Goal: Task Accomplishment & Management: Complete application form

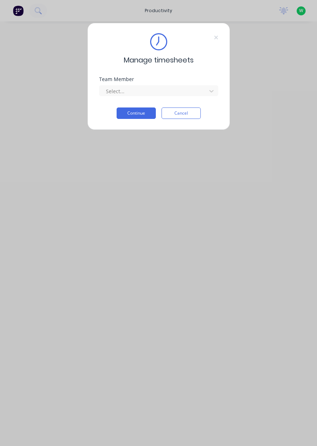
click at [105, 90] on input "text" at bounding box center [105, 90] width 1 height 7
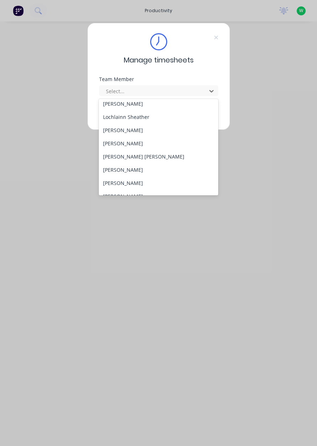
scroll to position [263, 0]
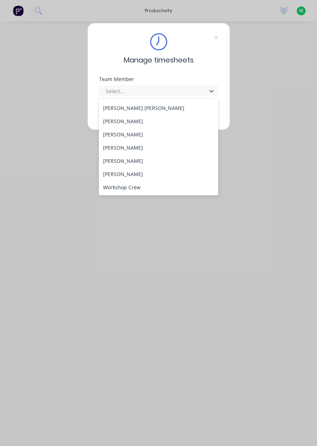
click at [110, 163] on div "[PERSON_NAME]" at bounding box center [159, 160] width 120 height 13
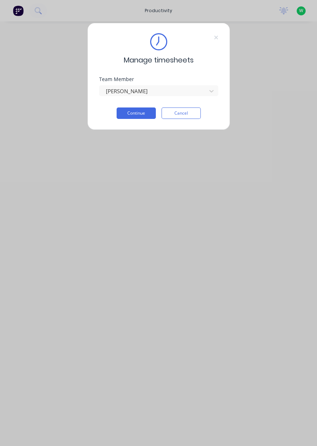
click at [129, 114] on button "Continue" at bounding box center [136, 112] width 39 height 11
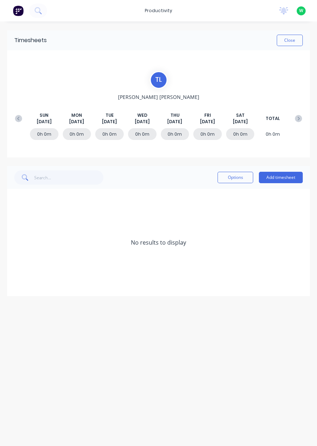
click at [284, 179] on button "Add timesheet" at bounding box center [281, 177] width 44 height 11
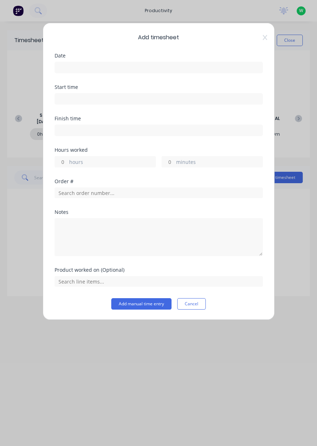
click at [180, 70] on input at bounding box center [159, 67] width 208 height 11
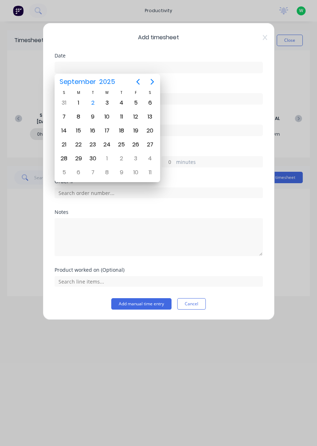
click at [96, 103] on div "2" at bounding box center [92, 102] width 11 height 11
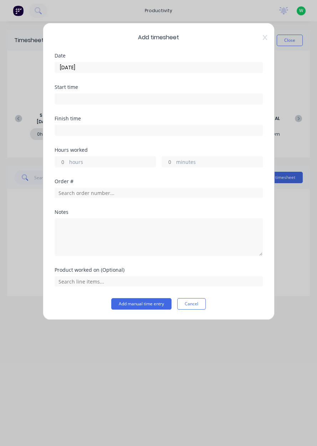
type input "[DATE]"
click at [121, 165] on label "hours" at bounding box center [112, 162] width 86 height 9
click at [67, 165] on input "hours" at bounding box center [61, 161] width 12 height 11
type input "1"
click at [65, 193] on input "text" at bounding box center [159, 192] width 208 height 11
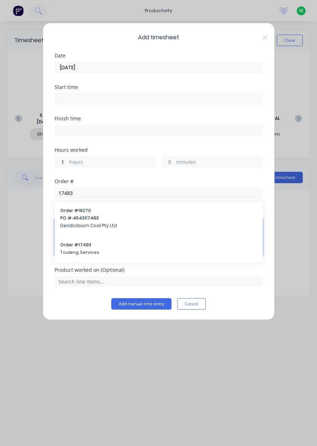
click at [63, 249] on textarea at bounding box center [159, 237] width 208 height 38
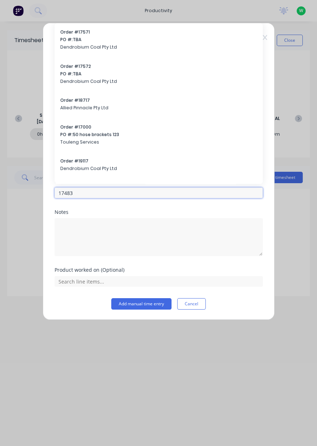
click at [86, 192] on input "17483" at bounding box center [159, 192] width 208 height 11
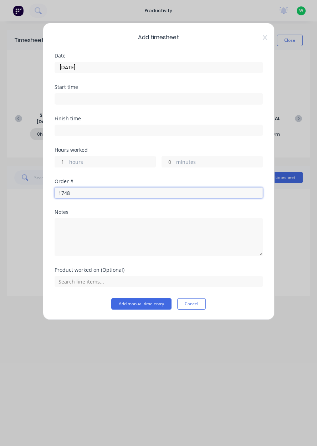
type input "17483"
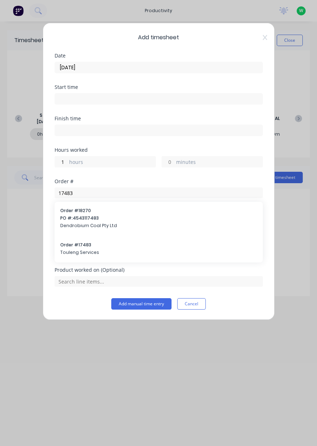
click at [72, 249] on span "Touleng Services" at bounding box center [158, 252] width 197 height 6
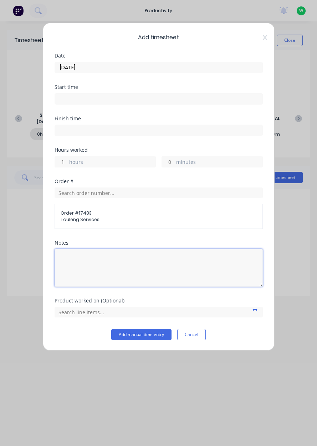
click at [72, 268] on textarea at bounding box center [159, 268] width 208 height 38
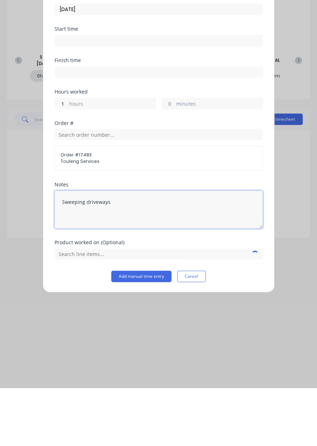
type textarea "Sweeping driveways"
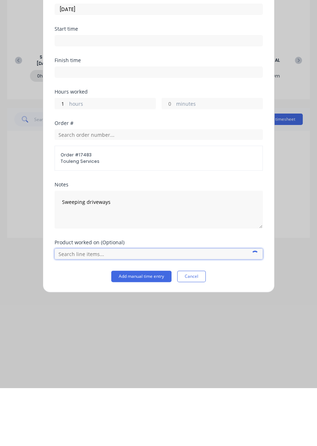
click at [81, 313] on input "text" at bounding box center [159, 312] width 208 height 11
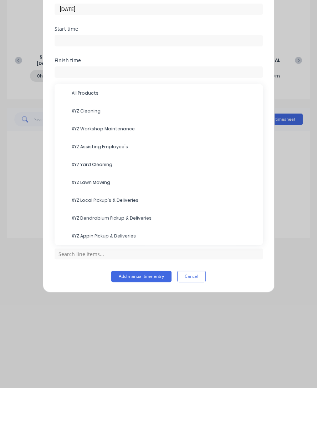
click at [124, 222] on span "XYZ Yard Cleaning" at bounding box center [165, 222] width 186 height 6
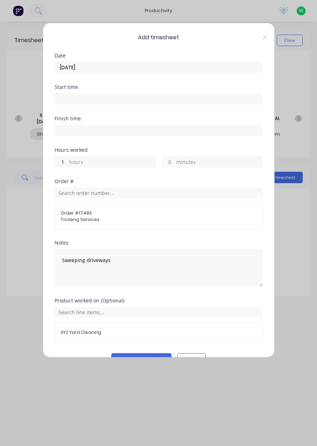
click at [149, 358] on button "Add manual time entry" at bounding box center [141, 358] width 60 height 11
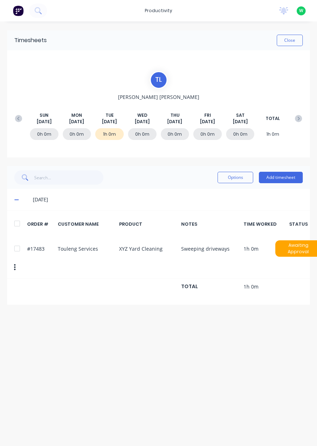
click at [288, 178] on button "Add timesheet" at bounding box center [281, 177] width 44 height 11
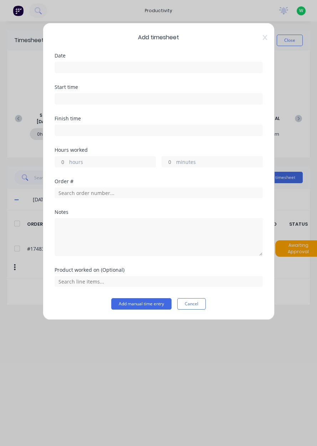
click at [188, 69] on input at bounding box center [159, 67] width 208 height 11
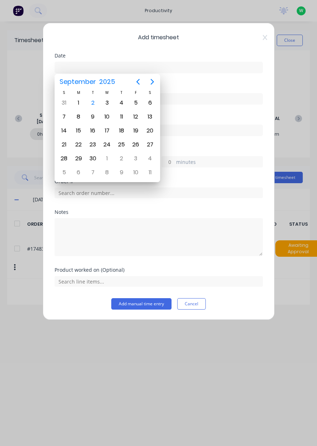
click at [95, 105] on div "2" at bounding box center [92, 102] width 11 height 11
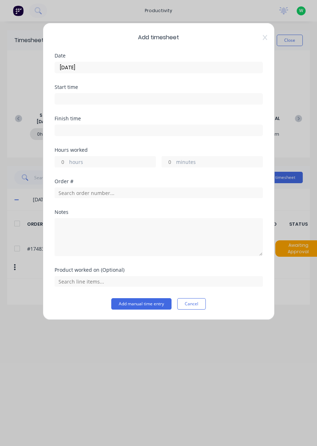
type input "[DATE]"
click at [74, 163] on label "hours" at bounding box center [112, 162] width 86 height 9
click at [67, 163] on input "hours" at bounding box center [61, 161] width 12 height 11
type input "2"
click at [62, 194] on input "text" at bounding box center [159, 192] width 208 height 11
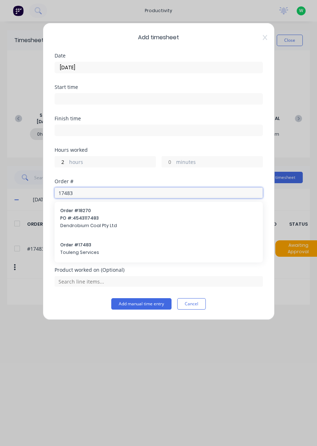
type input "17483"
click at [67, 254] on span "Touleng Services" at bounding box center [158, 252] width 197 height 6
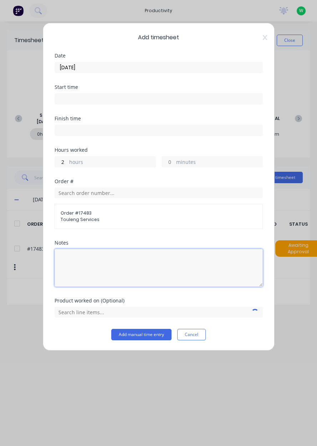
click at [62, 267] on textarea at bounding box center [159, 268] width 208 height 38
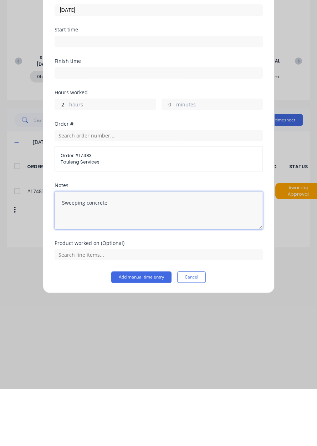
type textarea "Sweeping concrete"
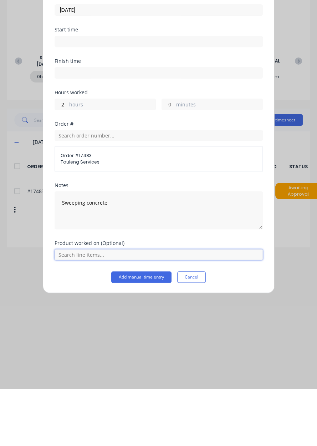
click at [192, 313] on input "text" at bounding box center [159, 312] width 208 height 11
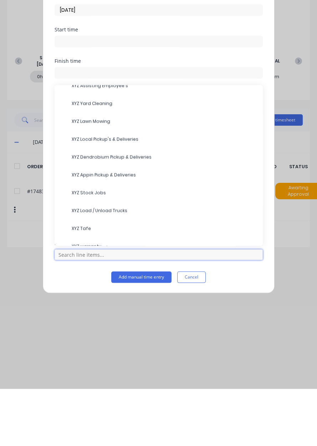
scroll to position [71, 0]
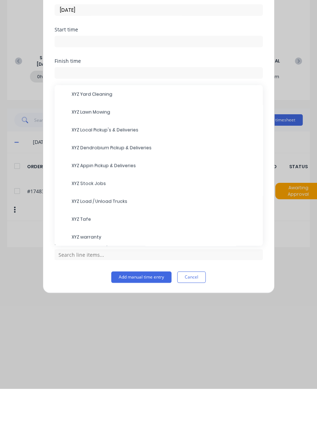
click at [141, 153] on span "XYZ Yard Cleaning" at bounding box center [165, 151] width 186 height 6
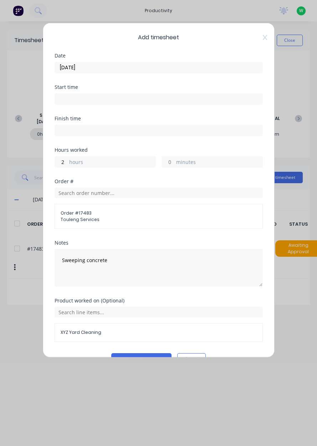
click at [138, 356] on button "Add manual time entry" at bounding box center [141, 358] width 60 height 11
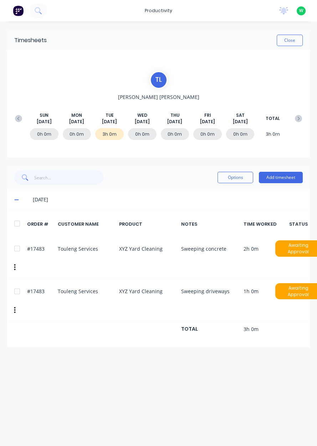
click at [294, 181] on button "Add timesheet" at bounding box center [281, 177] width 44 height 11
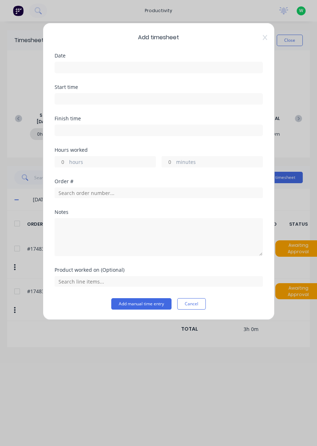
click at [205, 70] on input at bounding box center [159, 67] width 208 height 11
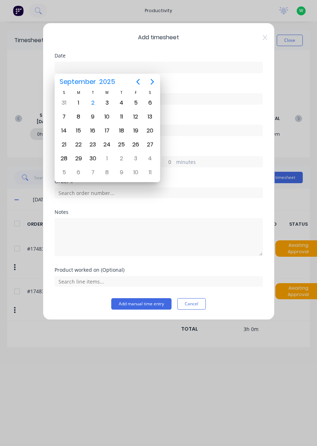
click at [94, 105] on div "2" at bounding box center [92, 102] width 11 height 11
type input "[DATE]"
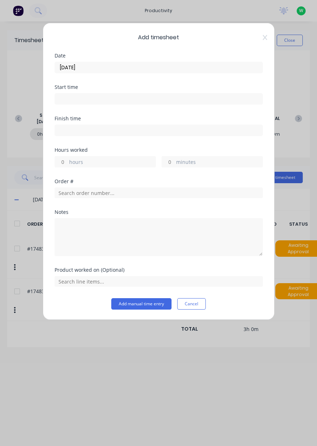
click at [120, 162] on label "hours" at bounding box center [112, 162] width 86 height 9
click at [67, 162] on input "hours" at bounding box center [61, 161] width 12 height 11
type input "5"
click at [182, 193] on input "text" at bounding box center [159, 192] width 208 height 11
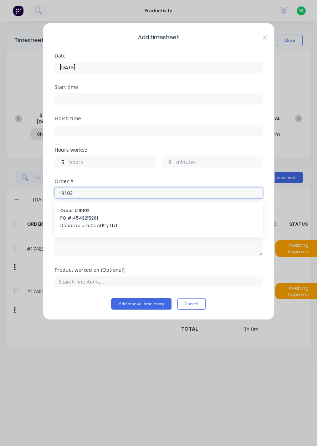
type input "19102"
click at [70, 223] on span "Dendrobium Coal Pty Ltd" at bounding box center [158, 225] width 197 height 6
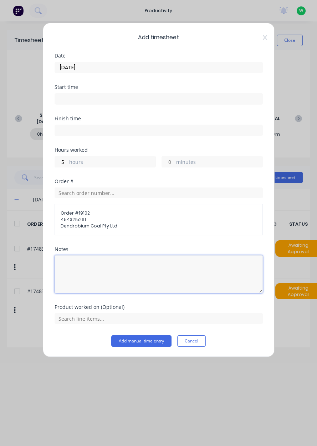
click at [61, 276] on textarea at bounding box center [159, 274] width 208 height 38
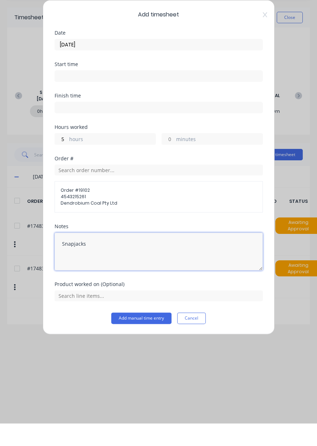
type textarea "Snapjacks"
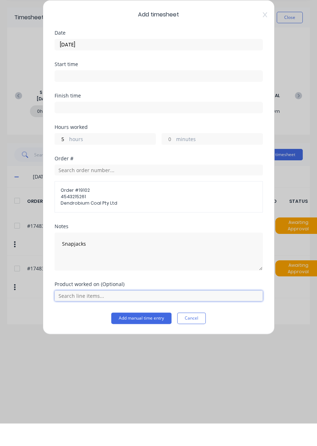
click at [160, 319] on input "text" at bounding box center [159, 318] width 208 height 11
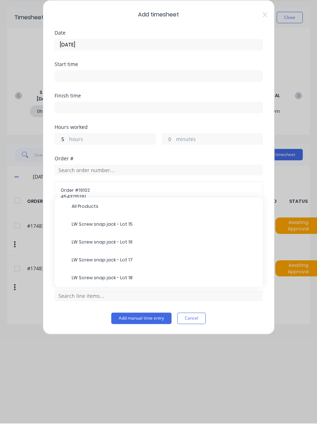
click at [149, 247] on span "LW Screw snap jack - Lot 15" at bounding box center [165, 247] width 186 height 6
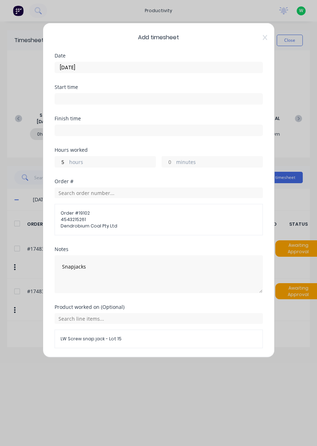
click at [146, 363] on button "Add manual time entry" at bounding box center [141, 364] width 60 height 11
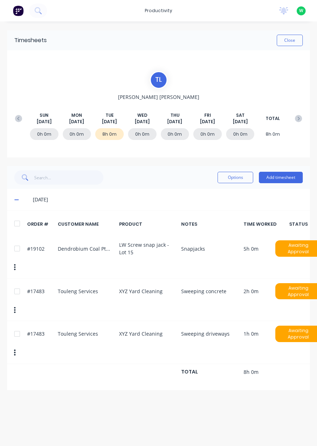
click at [293, 179] on button "Add timesheet" at bounding box center [281, 177] width 44 height 11
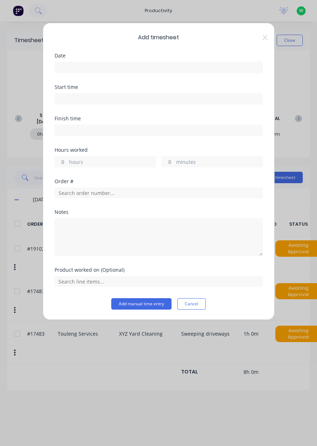
click at [199, 67] on input at bounding box center [159, 67] width 208 height 11
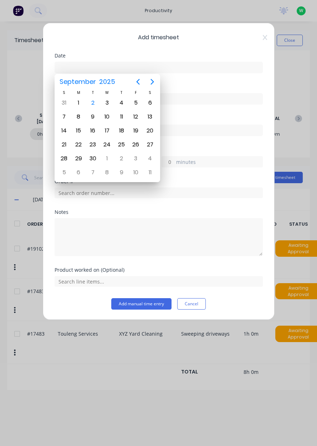
click at [96, 106] on div "2" at bounding box center [92, 102] width 11 height 11
type input "[DATE]"
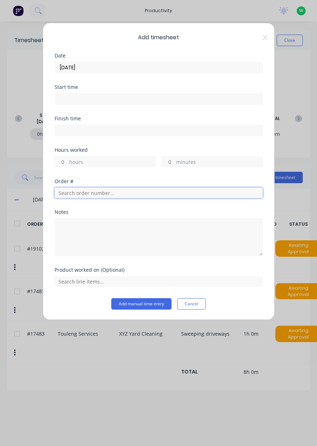
click at [135, 194] on input "text" at bounding box center [159, 192] width 208 height 11
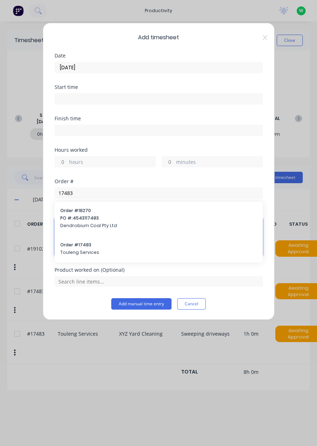
click at [117, 252] on textarea at bounding box center [159, 237] width 208 height 38
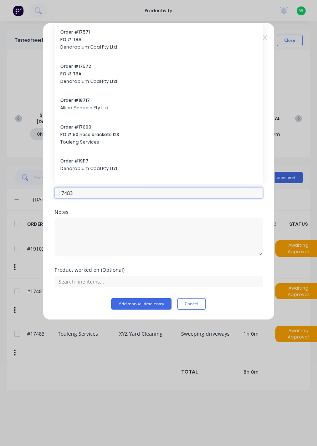
click at [112, 192] on input "17483" at bounding box center [159, 192] width 208 height 11
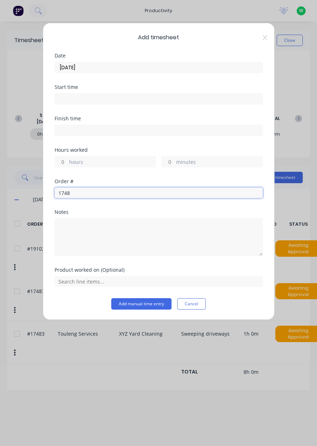
type input "17483"
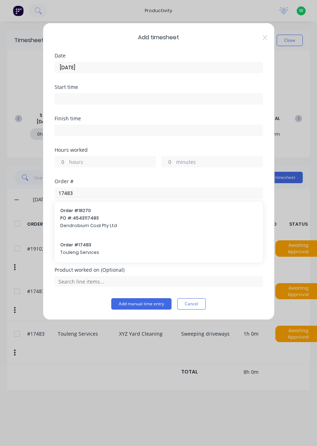
click at [115, 249] on span "Touleng Services" at bounding box center [158, 252] width 197 height 6
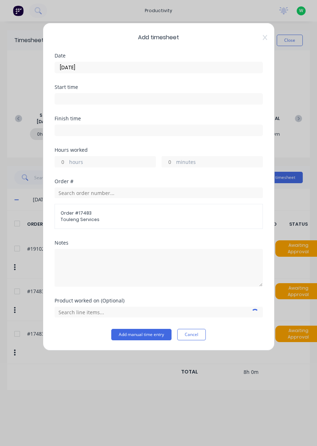
click at [112, 163] on label "hours" at bounding box center [112, 162] width 86 height 9
click at [67, 163] on input "hours" at bounding box center [61, 161] width 12 height 11
type input "8"
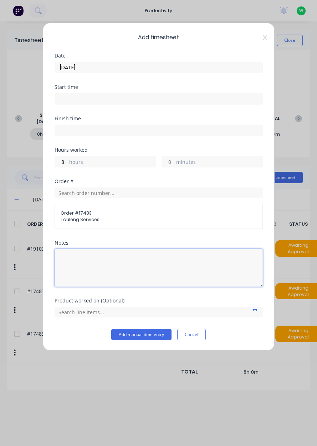
click at [141, 277] on textarea at bounding box center [159, 268] width 208 height 38
type textarea "Tafe"
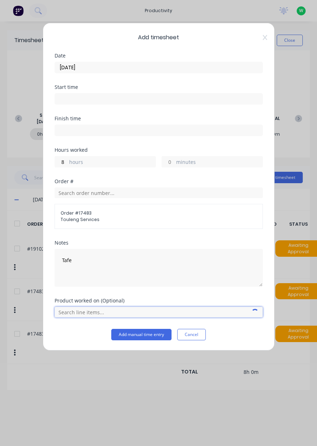
click at [109, 310] on input "text" at bounding box center [159, 312] width 208 height 11
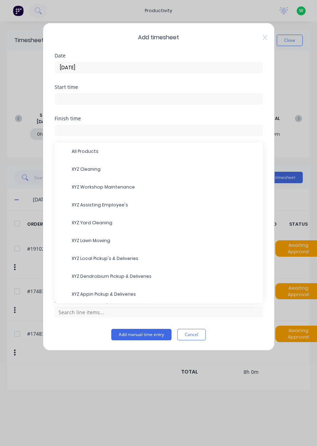
click at [75, 171] on span "XYZ Cleaning" at bounding box center [165, 169] width 186 height 6
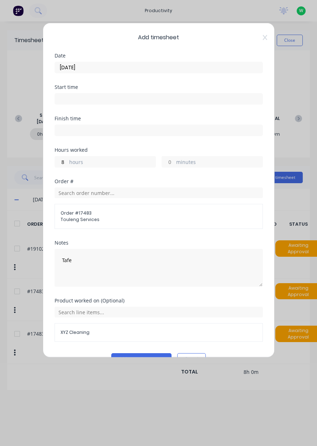
click at [71, 333] on span "XYZ Cleaning" at bounding box center [159, 332] width 196 height 6
click at [67, 310] on input "text" at bounding box center [159, 312] width 208 height 11
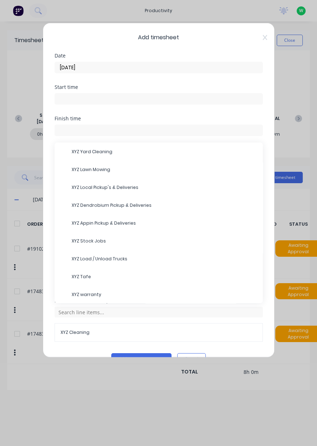
click at [76, 277] on span "XYZ Tafe" at bounding box center [165, 276] width 186 height 6
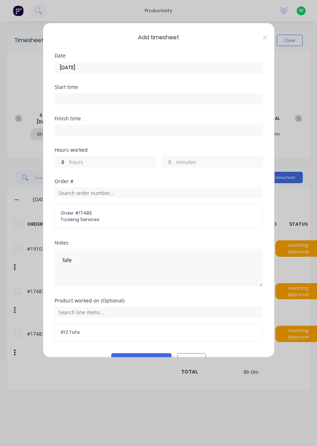
click at [120, 359] on button "Add manual time entry" at bounding box center [141, 358] width 60 height 11
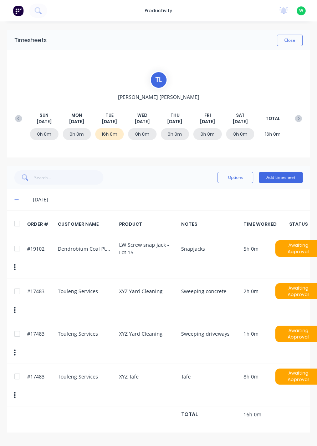
click at [17, 382] on div "#17483 Touleng Services XYZ Tafe Tafe 8h 0m Awaiting Approval" at bounding box center [158, 385] width 303 height 42
click at [16, 382] on div "#17483 Touleng Services XYZ Tafe Tafe 8h 0m Awaiting Approval" at bounding box center [158, 385] width 303 height 42
click at [14, 391] on icon "button" at bounding box center [15, 395] width 2 height 8
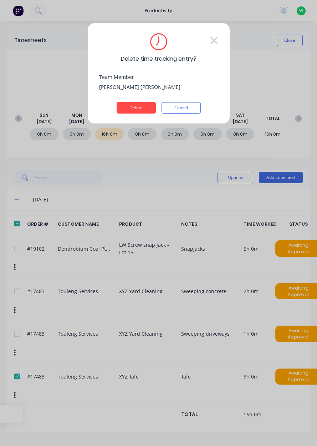
click at [129, 110] on button "Delete" at bounding box center [136, 107] width 39 height 11
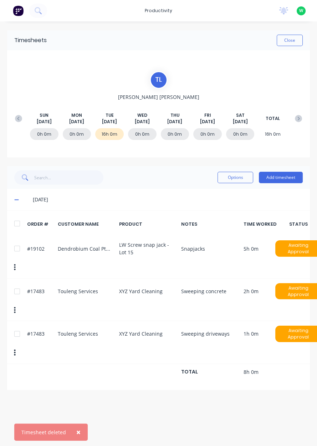
click at [276, 178] on button "Add timesheet" at bounding box center [281, 177] width 44 height 11
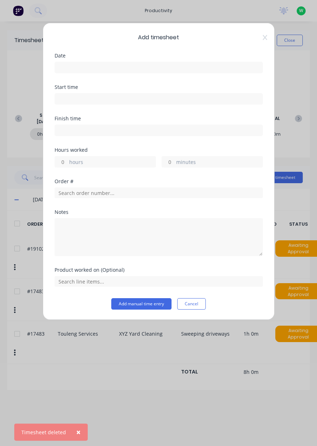
click at [69, 64] on input at bounding box center [159, 67] width 208 height 11
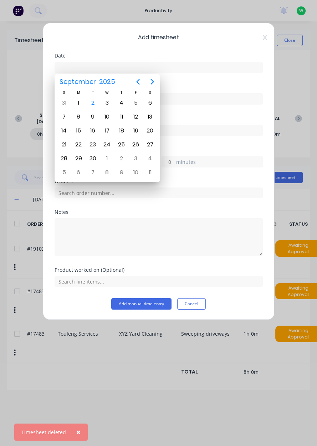
click at [93, 107] on div "2" at bounding box center [92, 102] width 11 height 11
type input "[DATE]"
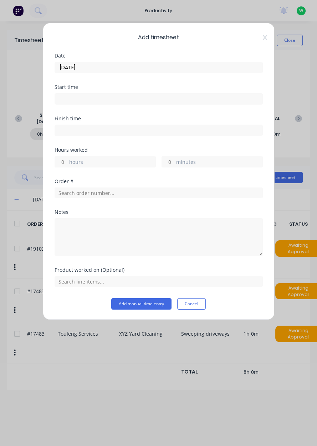
click at [61, 163] on input "hours" at bounding box center [61, 161] width 12 height 11
type input "8"
click at [70, 66] on input "[DATE]" at bounding box center [159, 67] width 208 height 11
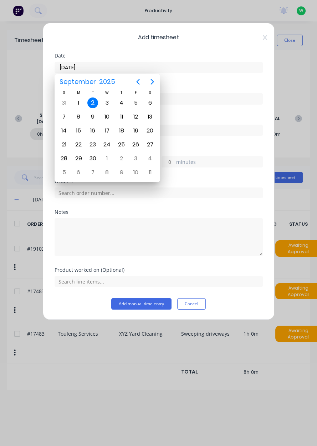
click at [77, 105] on div "1" at bounding box center [78, 102] width 11 height 11
type input "[DATE]"
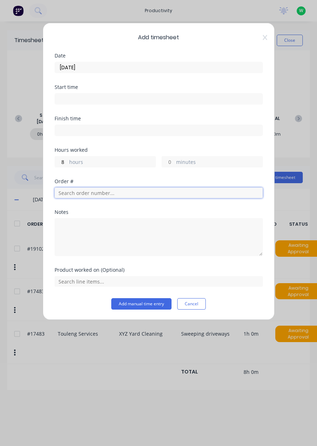
click at [63, 192] on input "text" at bounding box center [159, 192] width 208 height 11
type input "17483"
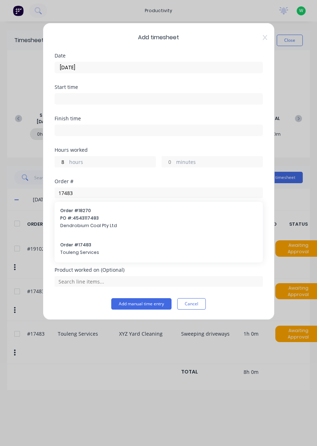
click at [64, 252] on span "Touleng Services" at bounding box center [158, 252] width 197 height 6
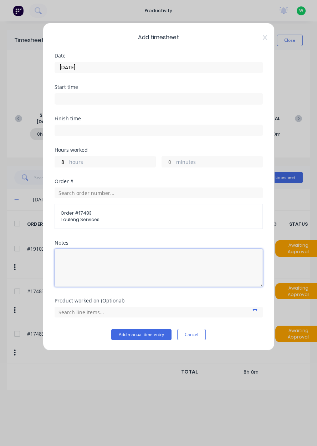
click at [80, 268] on textarea at bounding box center [159, 268] width 208 height 38
click at [79, 261] on textarea at bounding box center [159, 268] width 208 height 38
type textarea "Tafe"
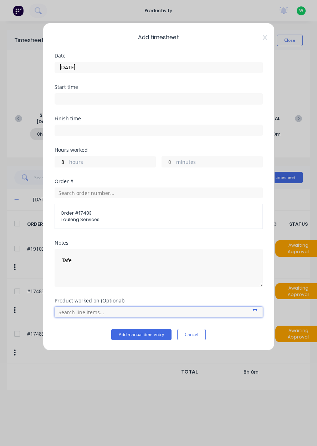
click at [69, 313] on input "text" at bounding box center [159, 312] width 208 height 11
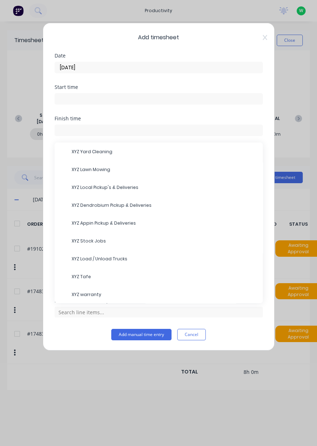
click at [86, 277] on span "XYZ Tafe" at bounding box center [165, 276] width 186 height 6
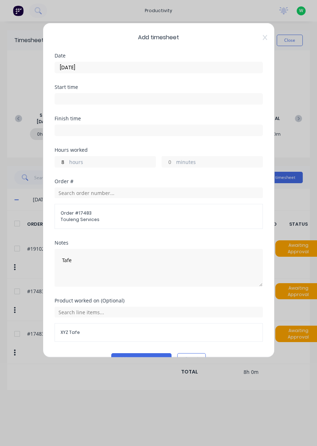
click at [133, 358] on button "Add manual time entry" at bounding box center [141, 358] width 60 height 11
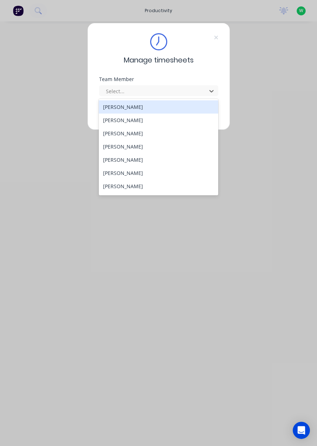
click at [133, 188] on div "[PERSON_NAME]" at bounding box center [159, 186] width 120 height 13
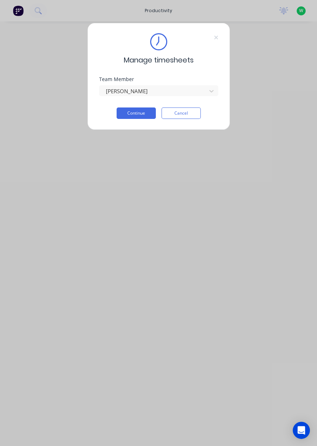
click at [143, 112] on button "Continue" at bounding box center [136, 112] width 39 height 11
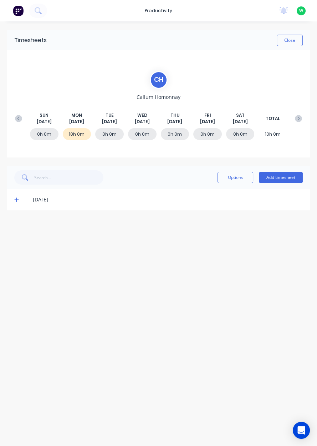
click at [278, 178] on button "Add timesheet" at bounding box center [281, 177] width 44 height 11
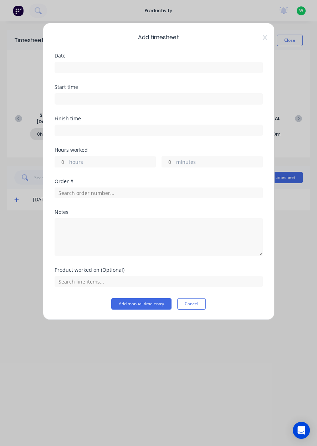
click at [132, 69] on input at bounding box center [159, 67] width 208 height 11
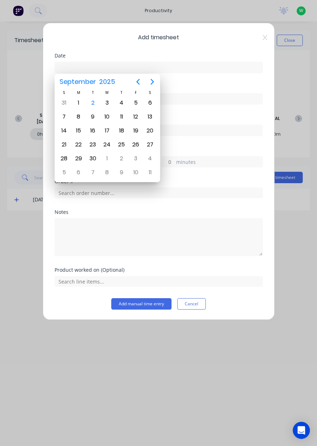
click at [94, 106] on div "2" at bounding box center [92, 102] width 11 height 11
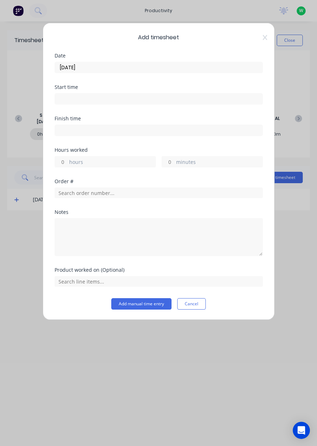
type input "[DATE]"
click at [108, 163] on label "hours" at bounding box center [112, 162] width 86 height 9
click at [67, 163] on input "hours" at bounding box center [61, 161] width 12 height 11
type input "9"
click at [136, 193] on input "text" at bounding box center [159, 192] width 208 height 11
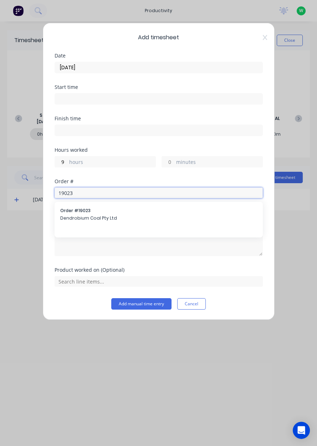
type input "19023"
click at [133, 220] on span "Dendrobium Coal Pty Ltd" at bounding box center [158, 218] width 197 height 6
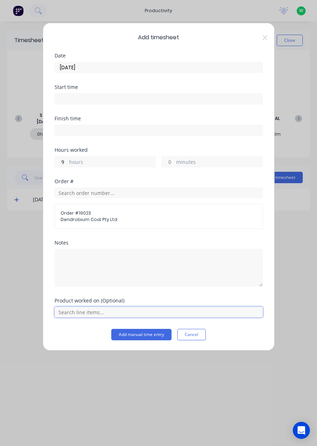
click at [142, 311] on input "text" at bounding box center [159, 312] width 208 height 11
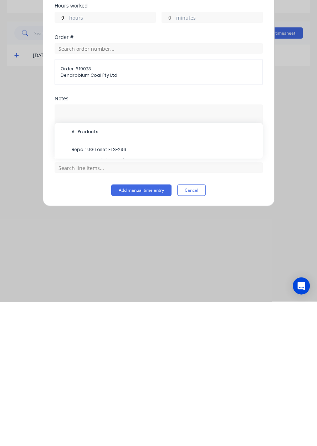
click at [108, 295] on span "Repair UG Toilet ETS-296" at bounding box center [165, 294] width 186 height 6
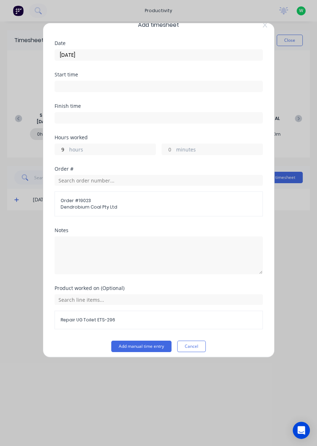
scroll to position [11, 0]
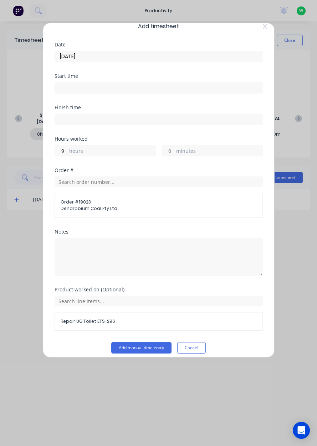
click at [145, 347] on button "Add manual time entry" at bounding box center [141, 347] width 60 height 11
